Goal: Task Accomplishment & Management: Manage account settings

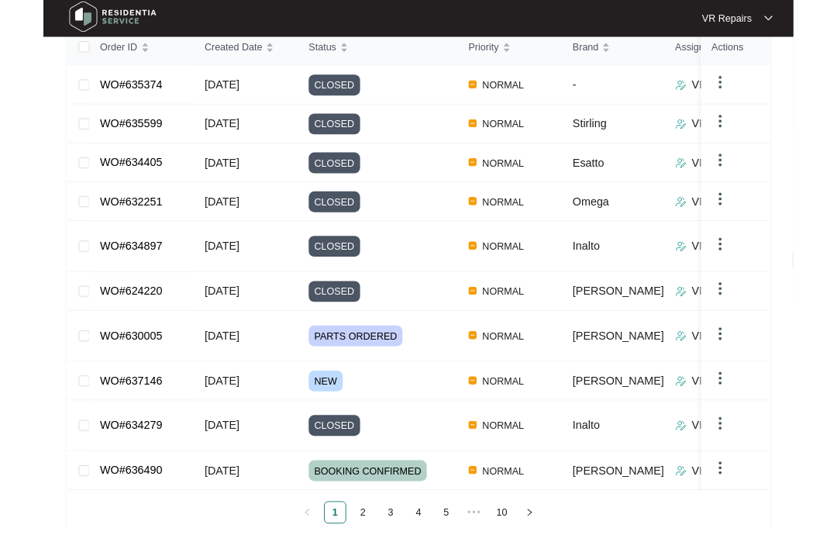
scroll to position [258, 0]
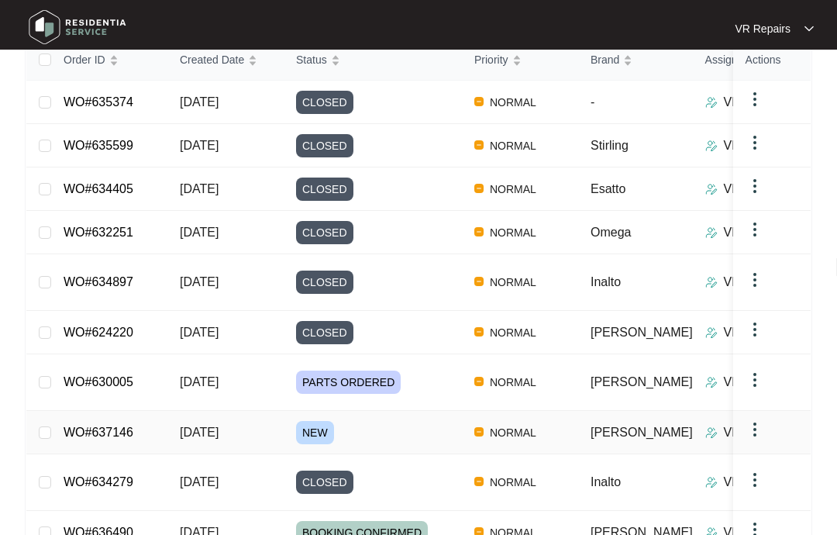
click at [127, 425] on link "WO#637146" at bounding box center [99, 431] width 70 height 13
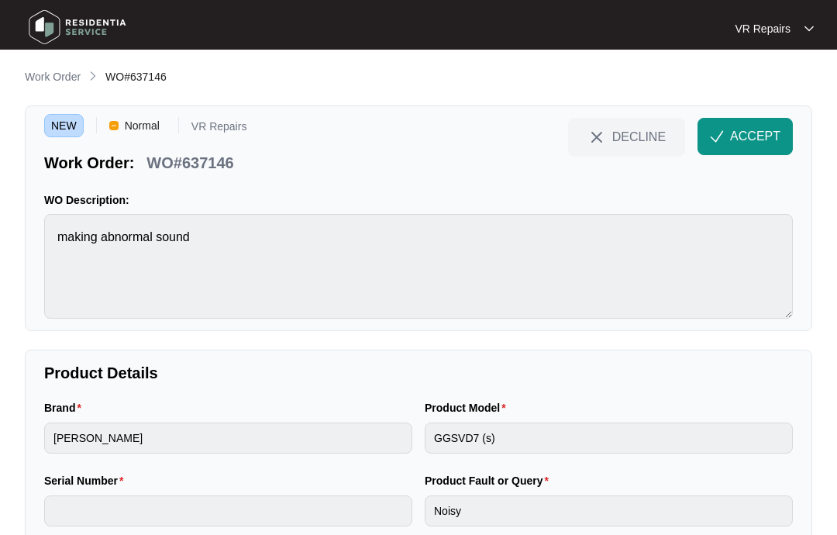
click at [749, 137] on span "ACCEPT" at bounding box center [755, 136] width 50 height 19
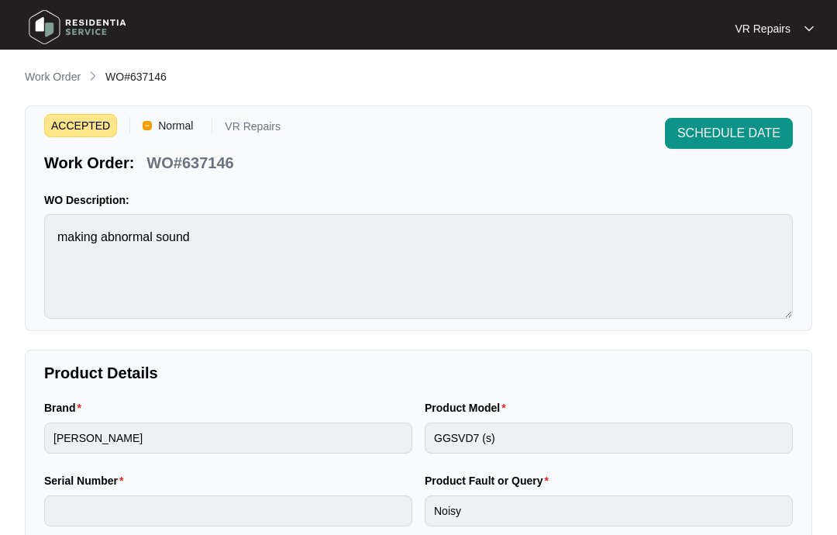
click at [46, 70] on p "Work Order" at bounding box center [53, 77] width 56 height 16
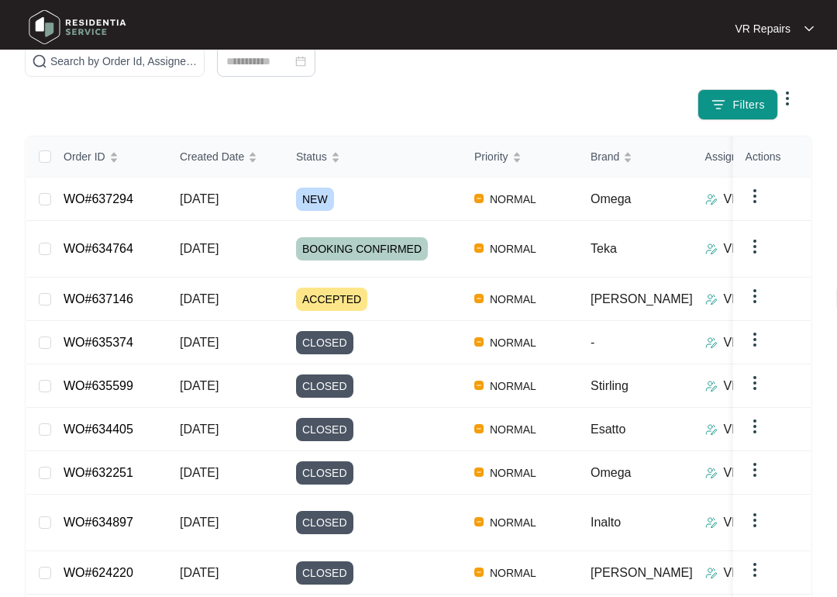
scroll to position [163, 0]
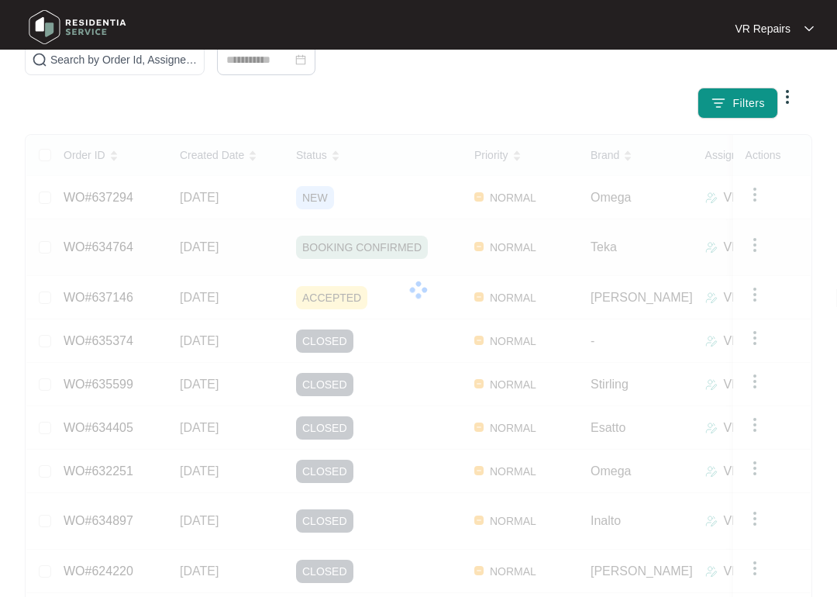
click at [123, 240] on link "WO#634764" at bounding box center [99, 246] width 70 height 13
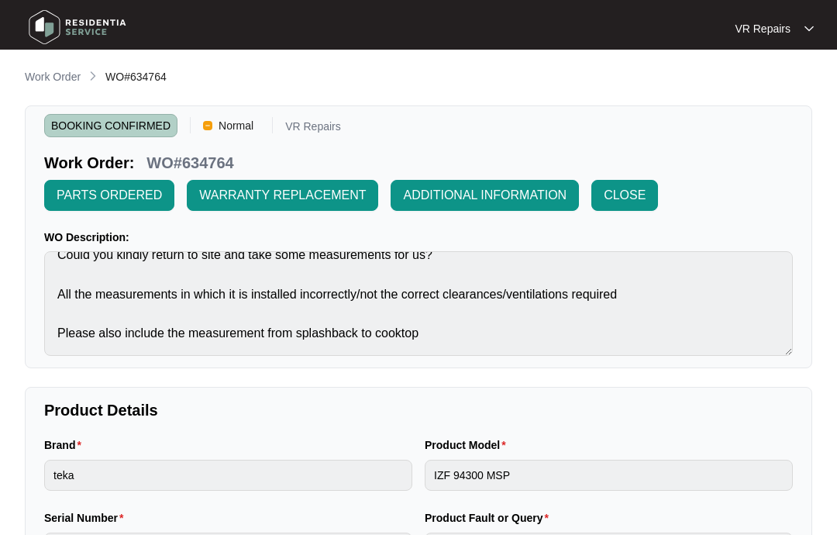
scroll to position [57, 0]
click at [50, 74] on p "Work Order" at bounding box center [53, 77] width 56 height 16
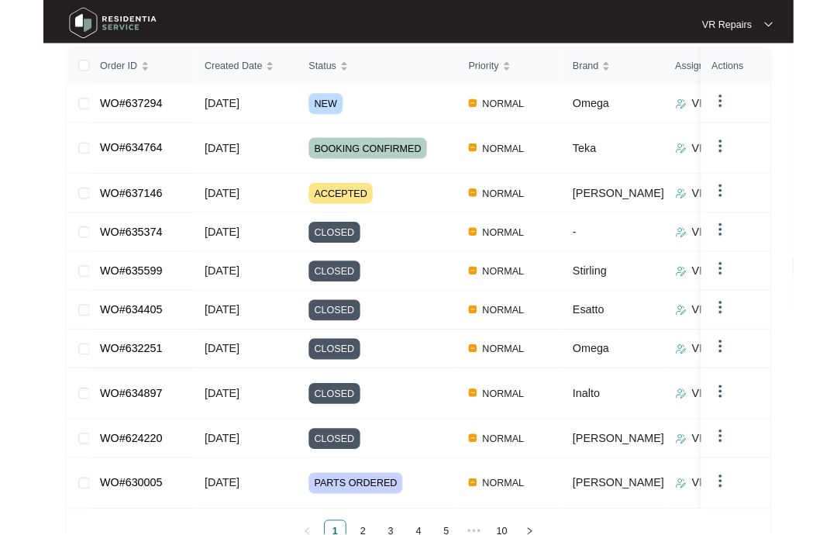
scroll to position [305, 0]
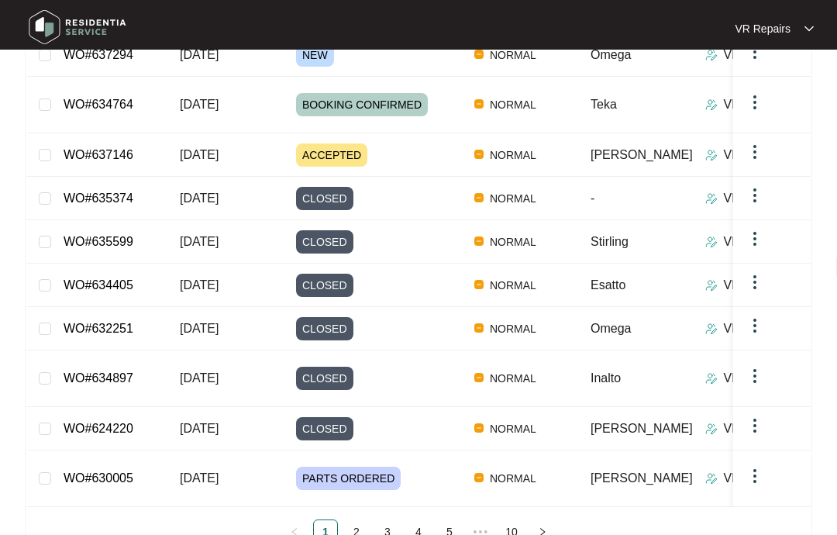
click at [367, 520] on link "2" at bounding box center [356, 531] width 23 height 23
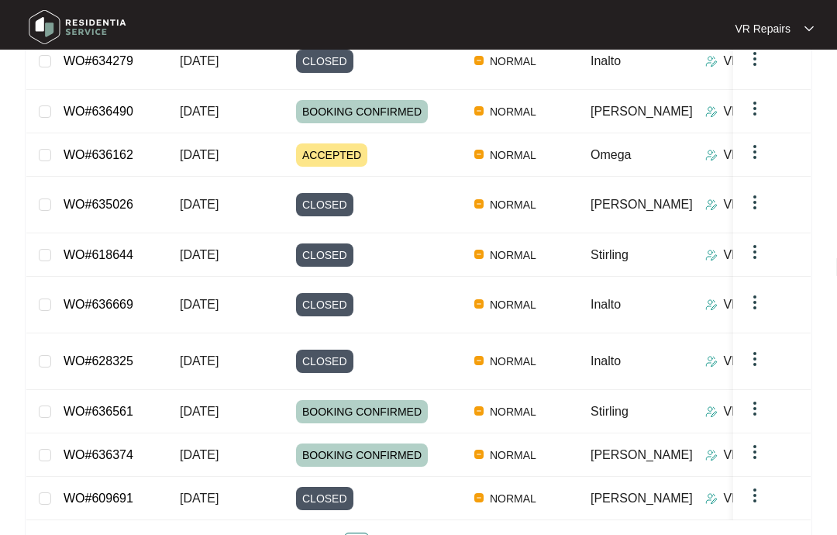
click at [395, 533] on link "3" at bounding box center [387, 544] width 23 height 23
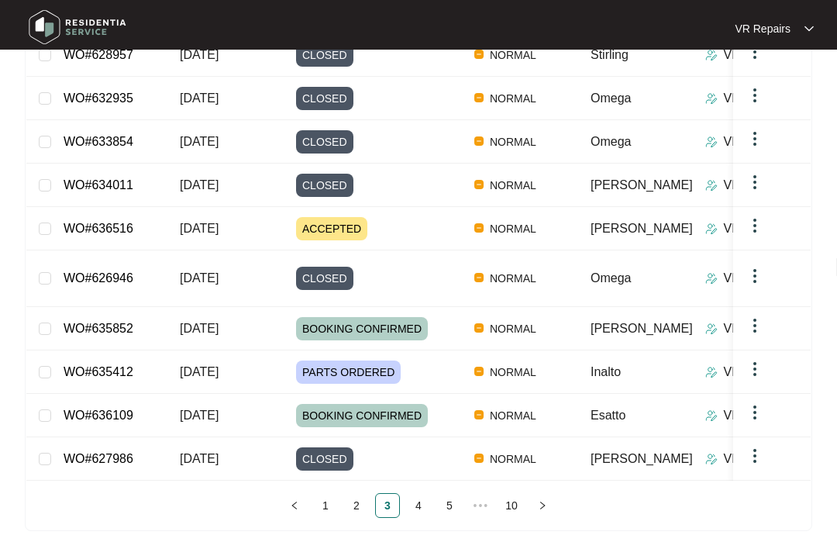
click at [427, 494] on link "4" at bounding box center [418, 505] width 23 height 23
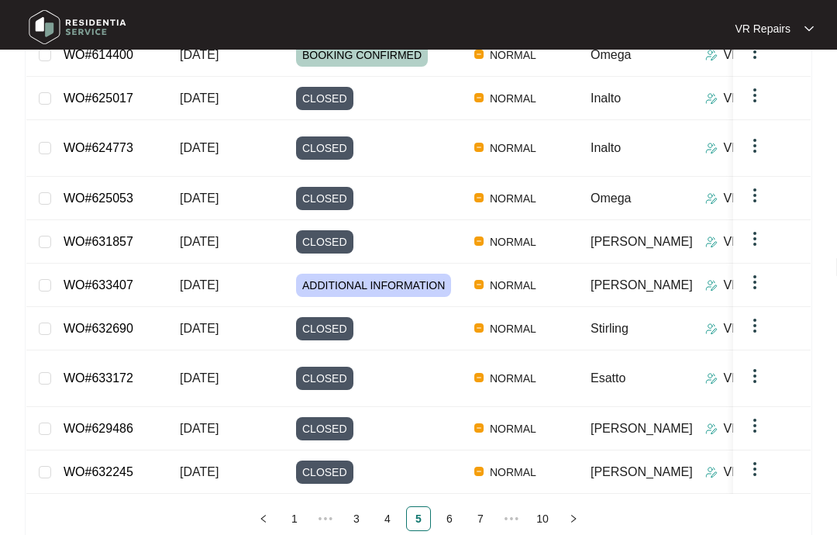
click at [300, 507] on link "1" at bounding box center [294, 518] width 23 height 23
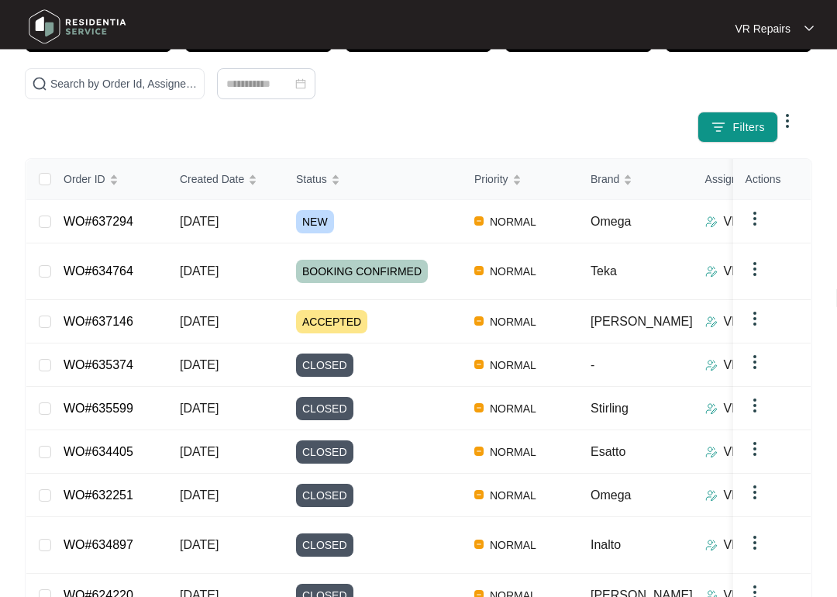
scroll to position [143, 0]
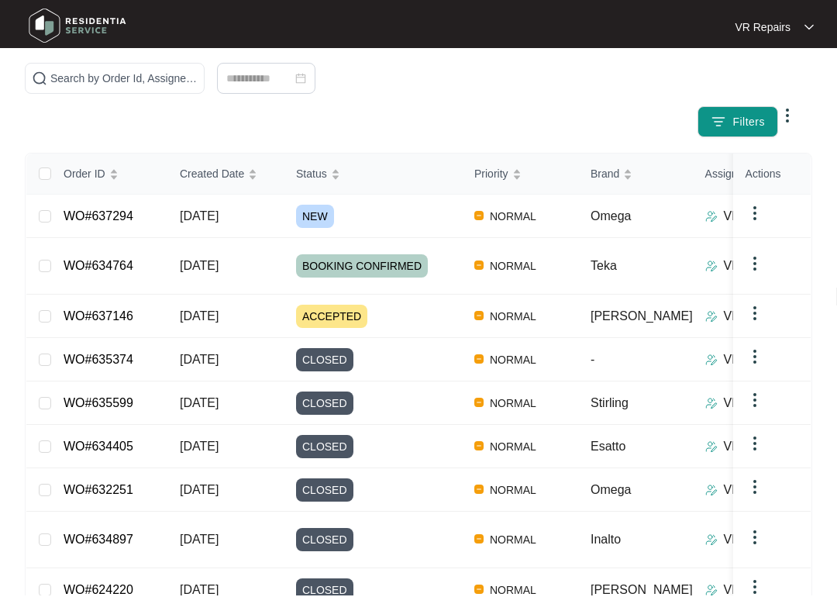
click at [133, 214] on link "WO#637294" at bounding box center [99, 217] width 70 height 13
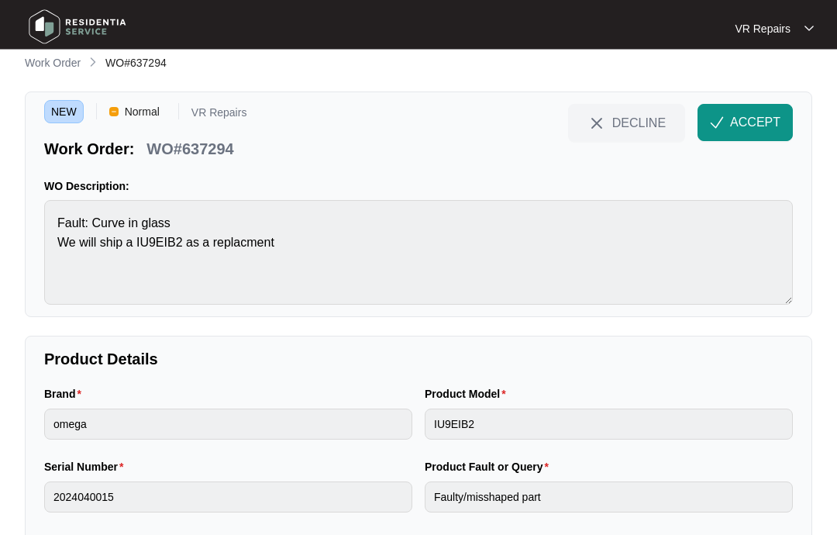
scroll to position [12, 0]
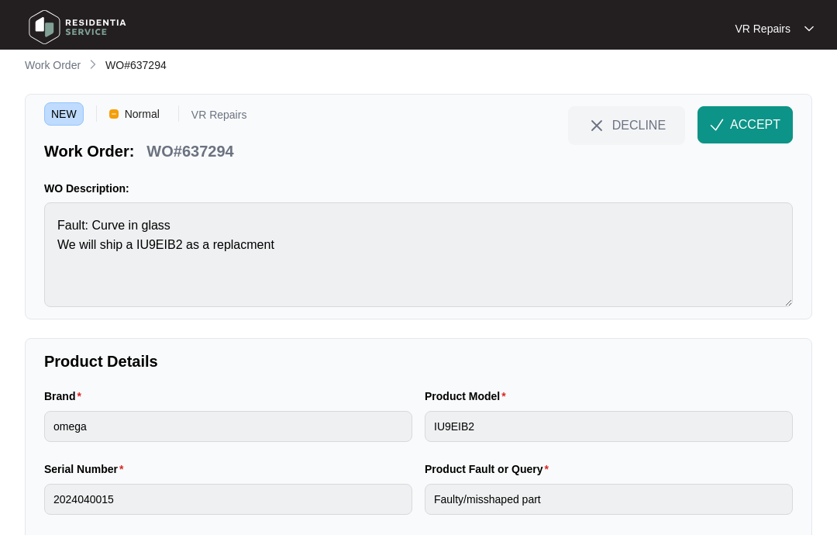
click at [747, 122] on span "ACCEPT" at bounding box center [755, 124] width 50 height 19
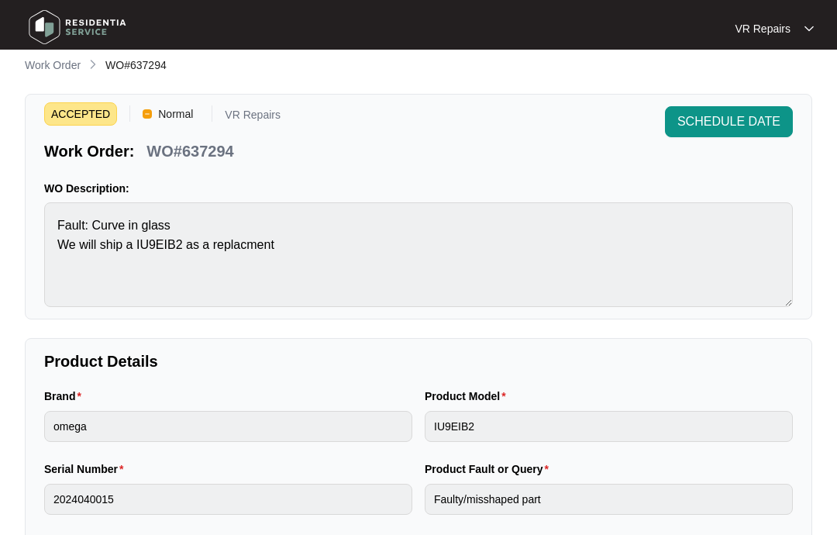
click at [61, 63] on p "Work Order" at bounding box center [53, 65] width 56 height 16
